Goal: Task Accomplishment & Management: Manage account settings

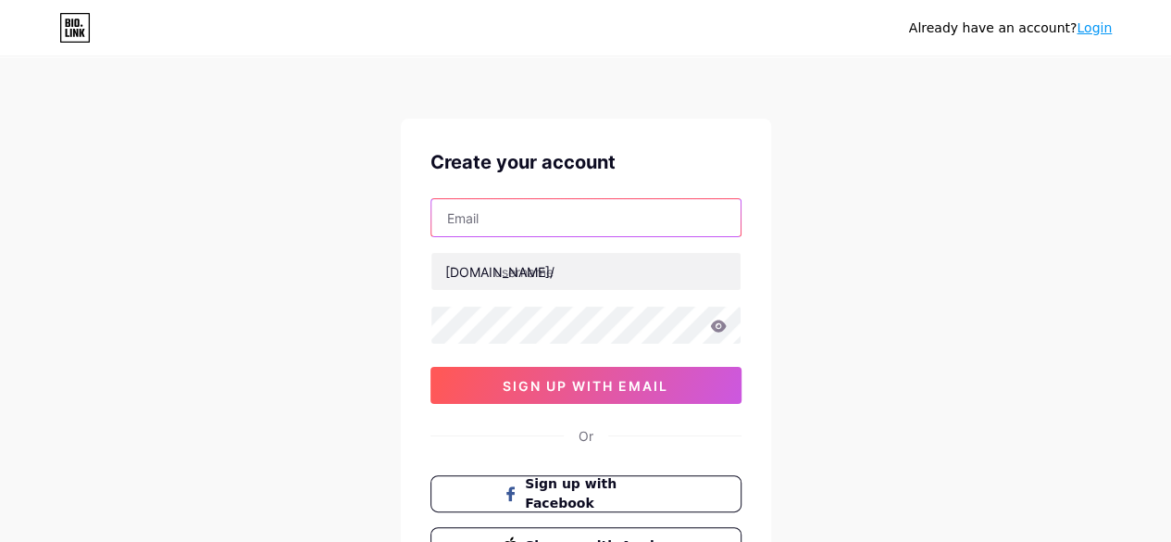
click at [514, 225] on input "text" at bounding box center [585, 217] width 309 height 37
type input "confidentialrehab2@gmail.com"
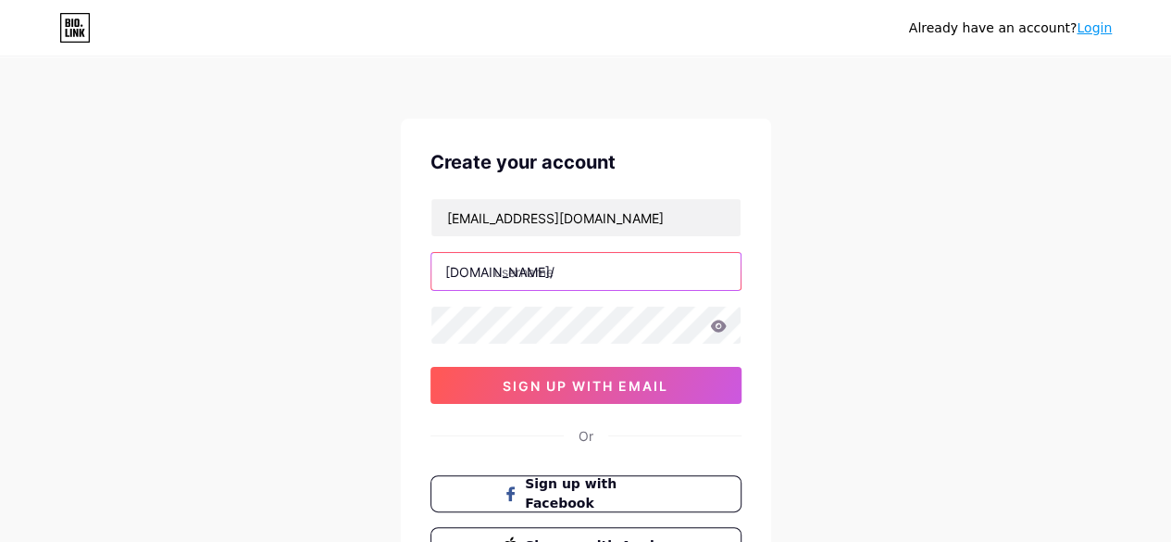
click at [578, 264] on input "text" at bounding box center [585, 271] width 309 height 37
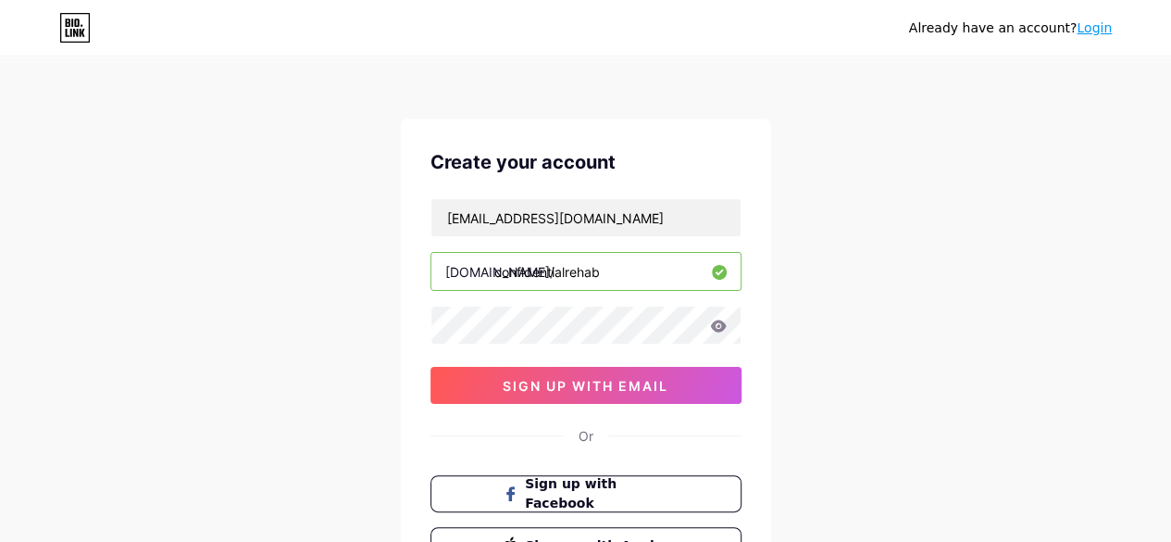
type input "confidentialrehab"
click at [631, 403] on div "Create your account confidentialrehab2@gmail.com bio.link/ confidentialrehab 0c…" at bounding box center [586, 355] width 370 height 475
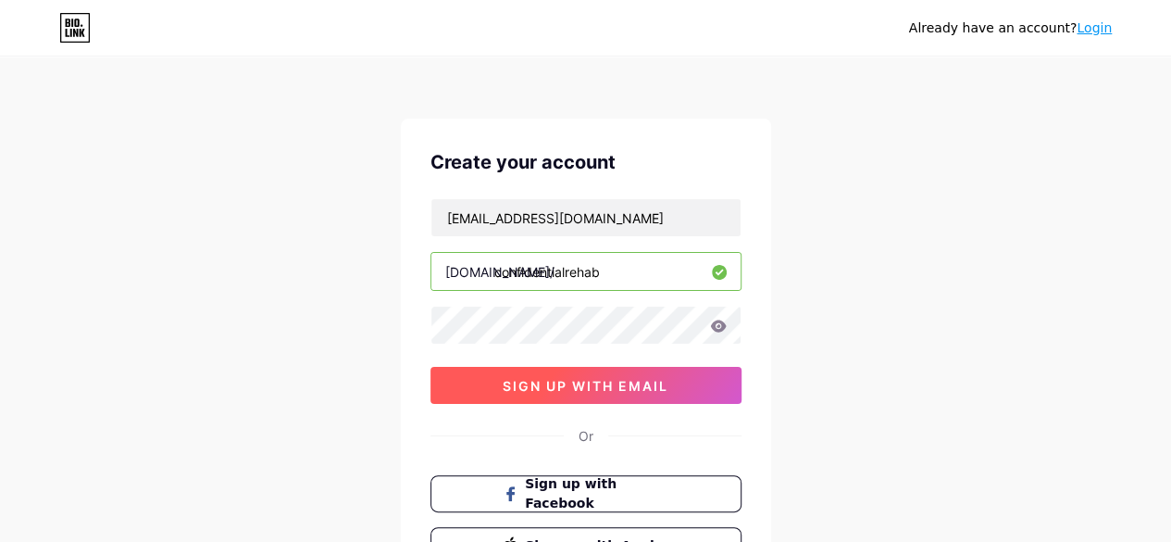
click at [613, 392] on button "sign up with email" at bounding box center [585, 385] width 311 height 37
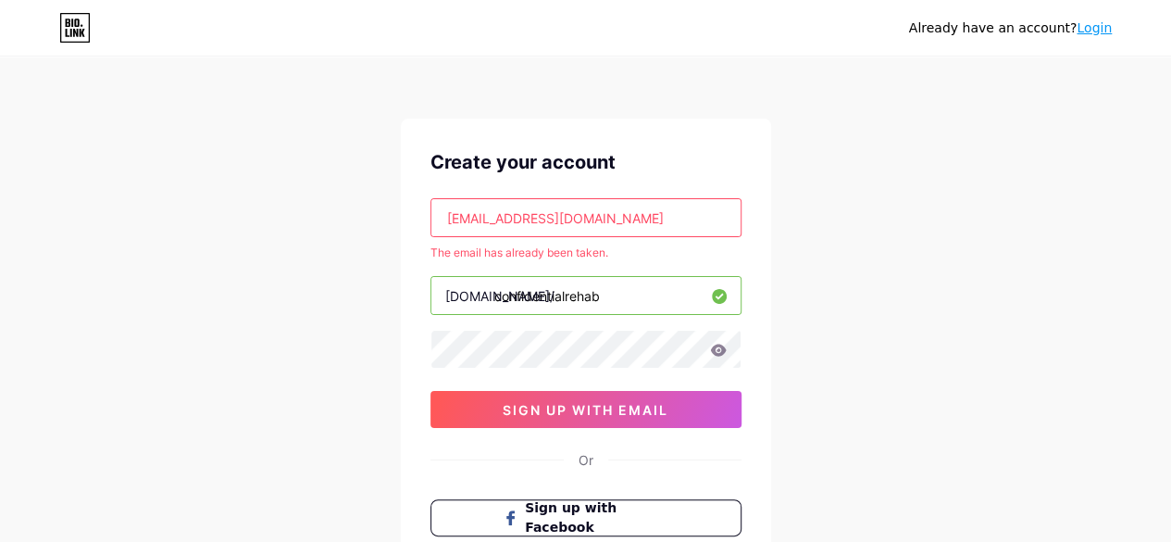
click at [1102, 31] on link "Login" at bounding box center [1094, 27] width 35 height 15
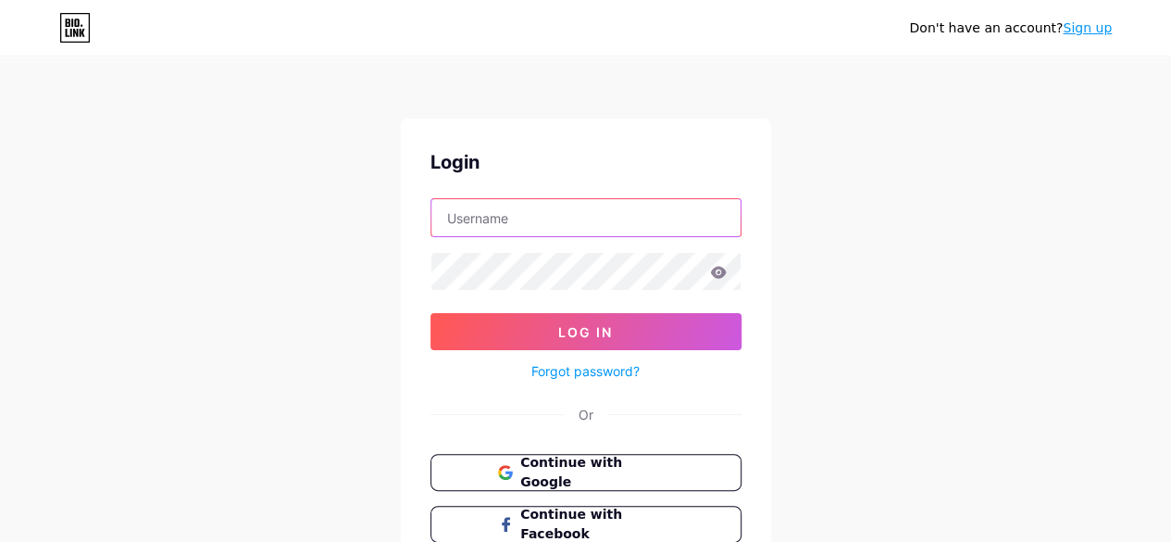
type input "[EMAIL_ADDRESS][DOMAIN_NAME]"
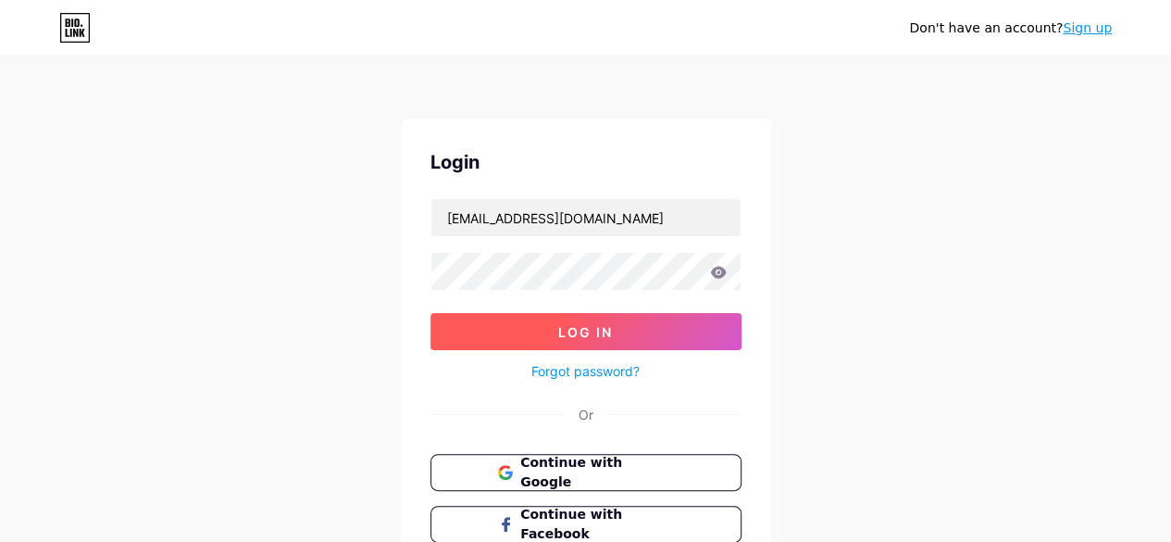
click at [609, 326] on span "Log In" at bounding box center [585, 332] width 55 height 16
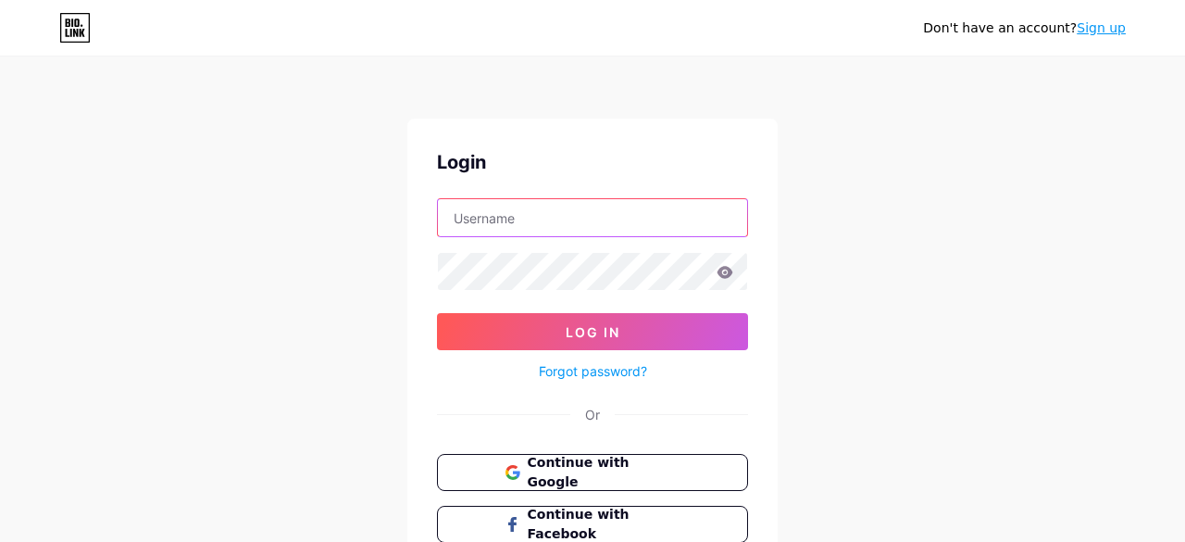
type input "[EMAIL_ADDRESS][DOMAIN_NAME]"
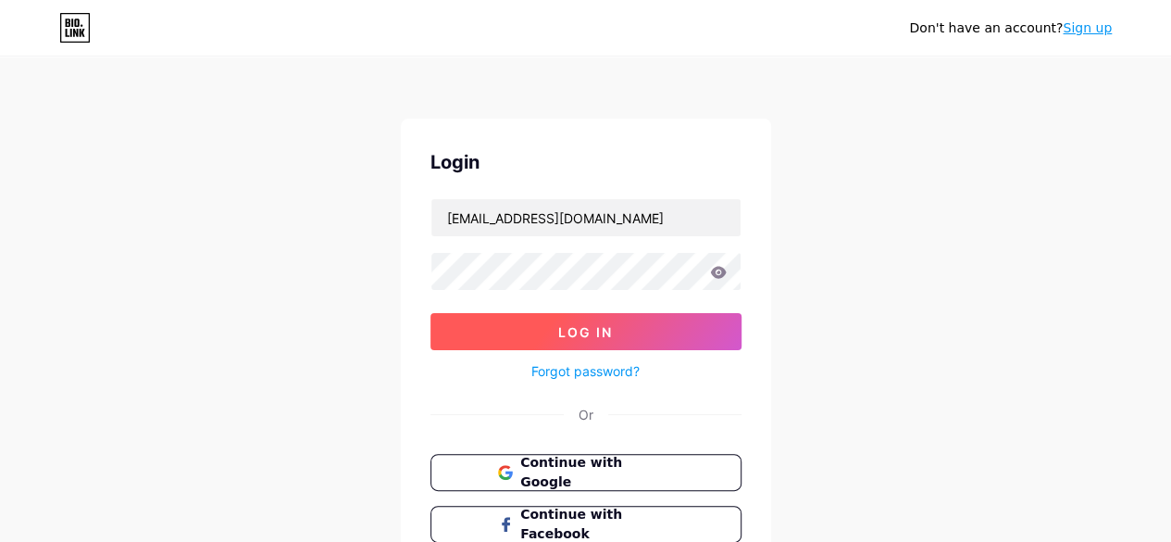
click at [518, 336] on button "Log In" at bounding box center [585, 331] width 311 height 37
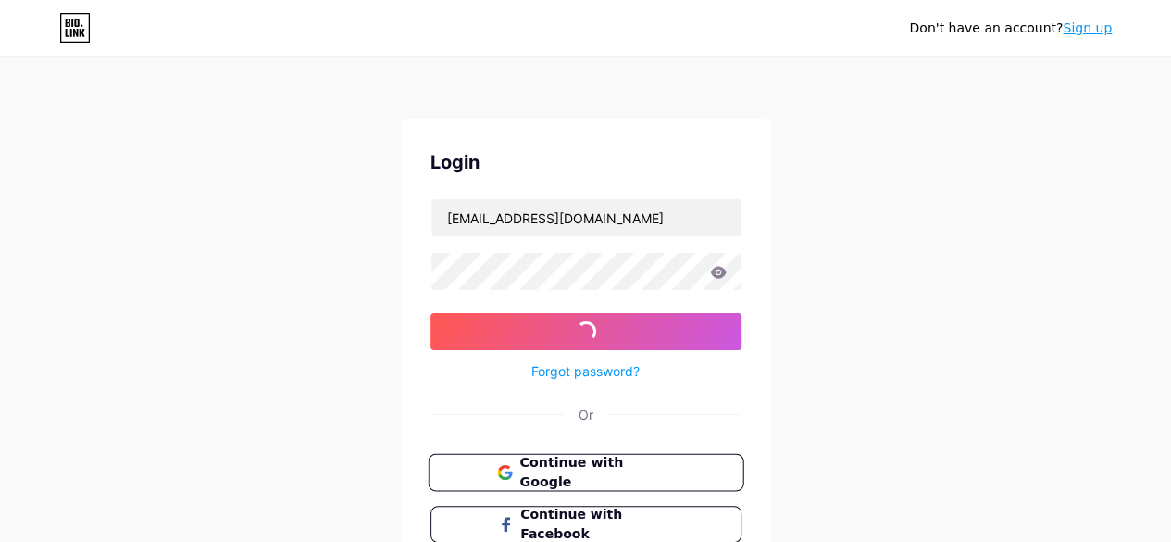
click at [635, 459] on span "Continue with Google" at bounding box center [596, 473] width 155 height 40
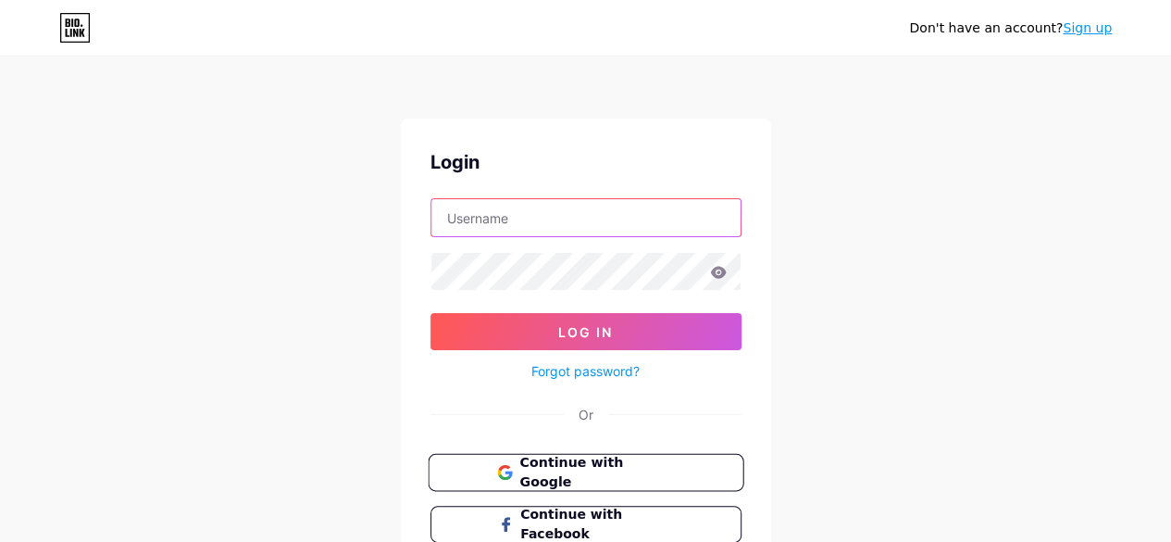
type input "[EMAIL_ADDRESS][DOMAIN_NAME]"
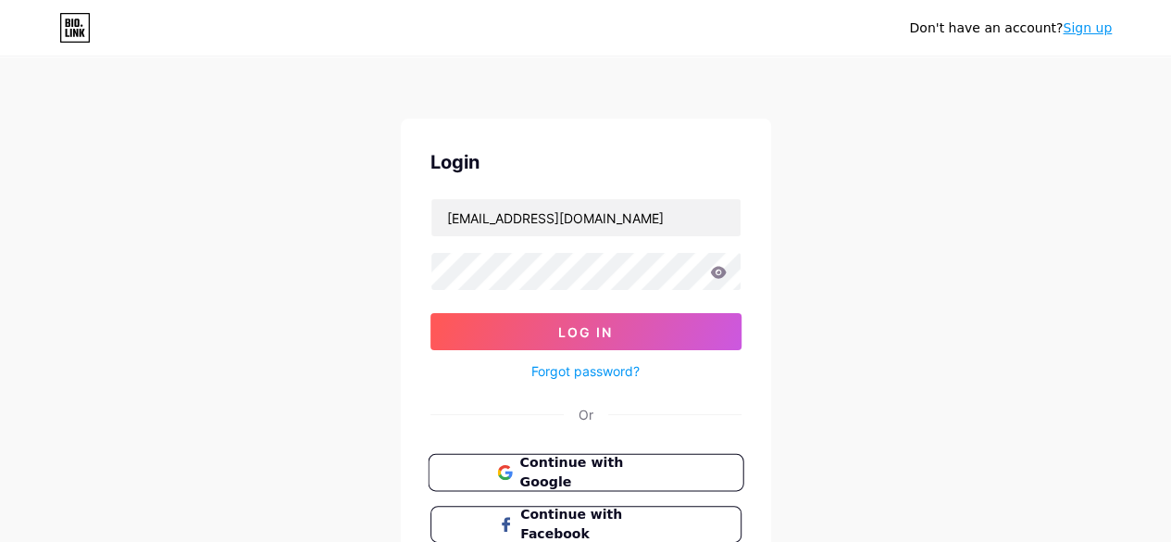
click at [544, 469] on span "Continue with Google" at bounding box center [596, 473] width 155 height 40
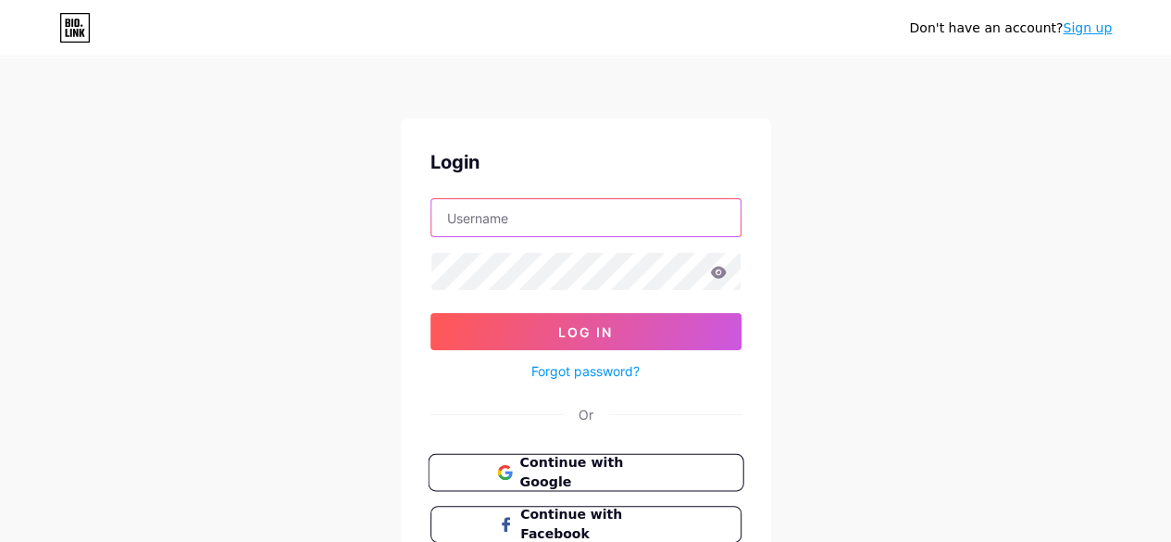
type input "confidentialrehab2@gmail.com"
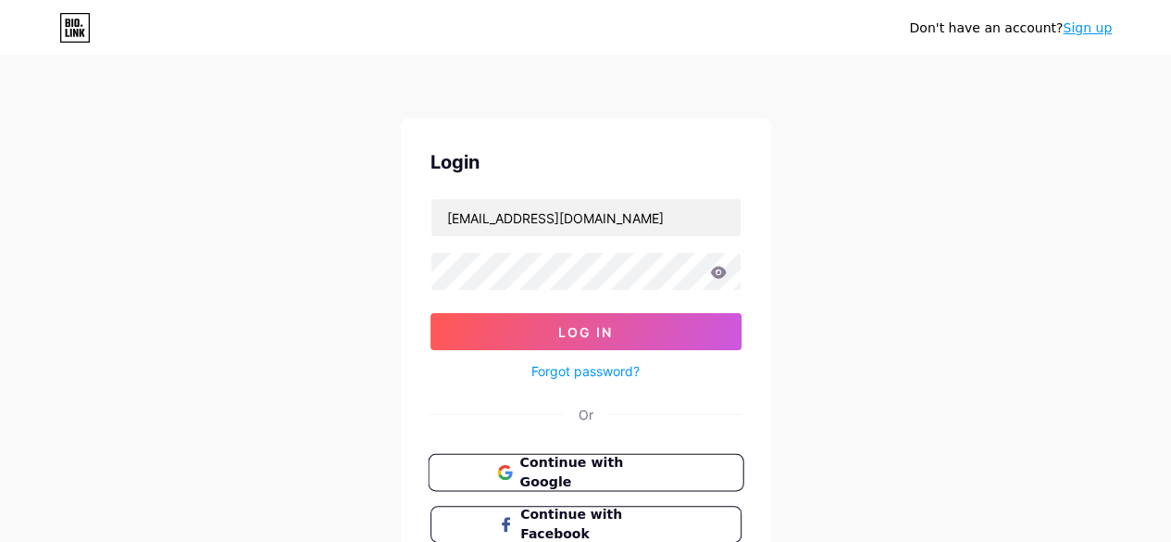
click at [605, 466] on span "Continue with Google" at bounding box center [596, 473] width 155 height 40
